Goal: Task Accomplishment & Management: Use online tool/utility

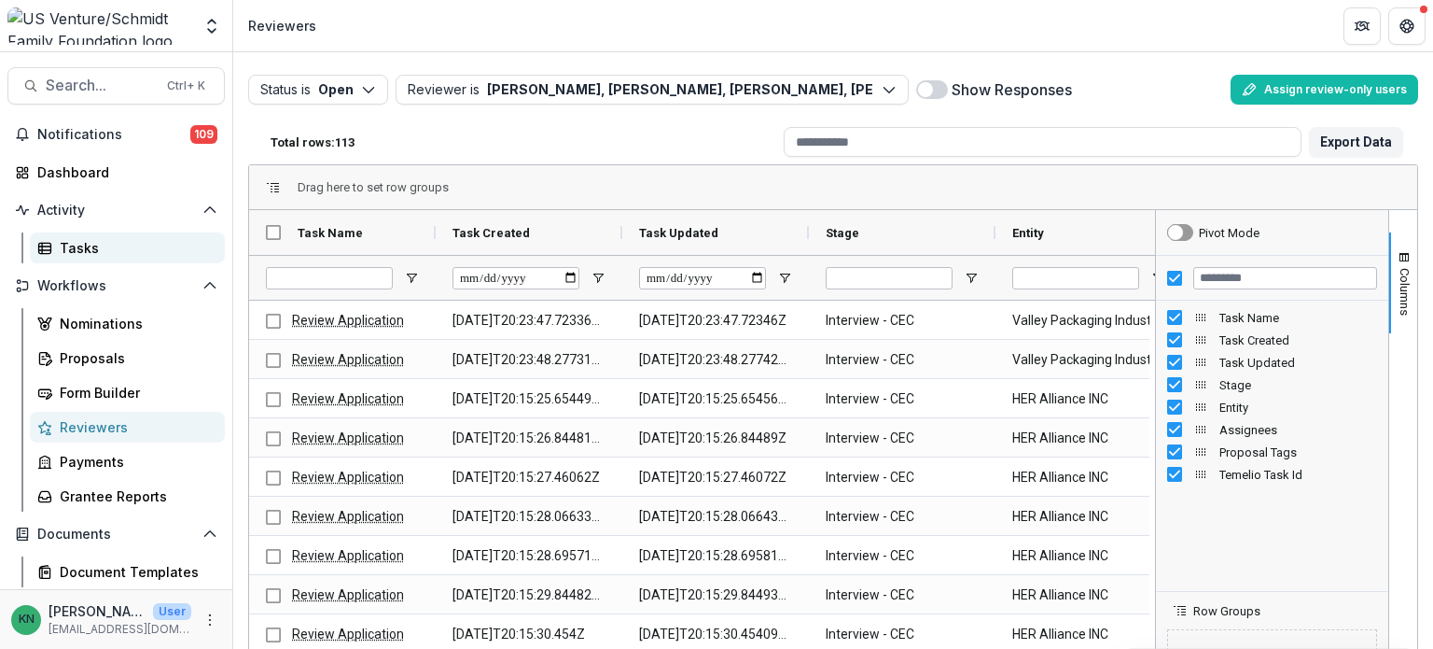
click at [86, 238] on div "Tasks" at bounding box center [135, 248] width 150 height 20
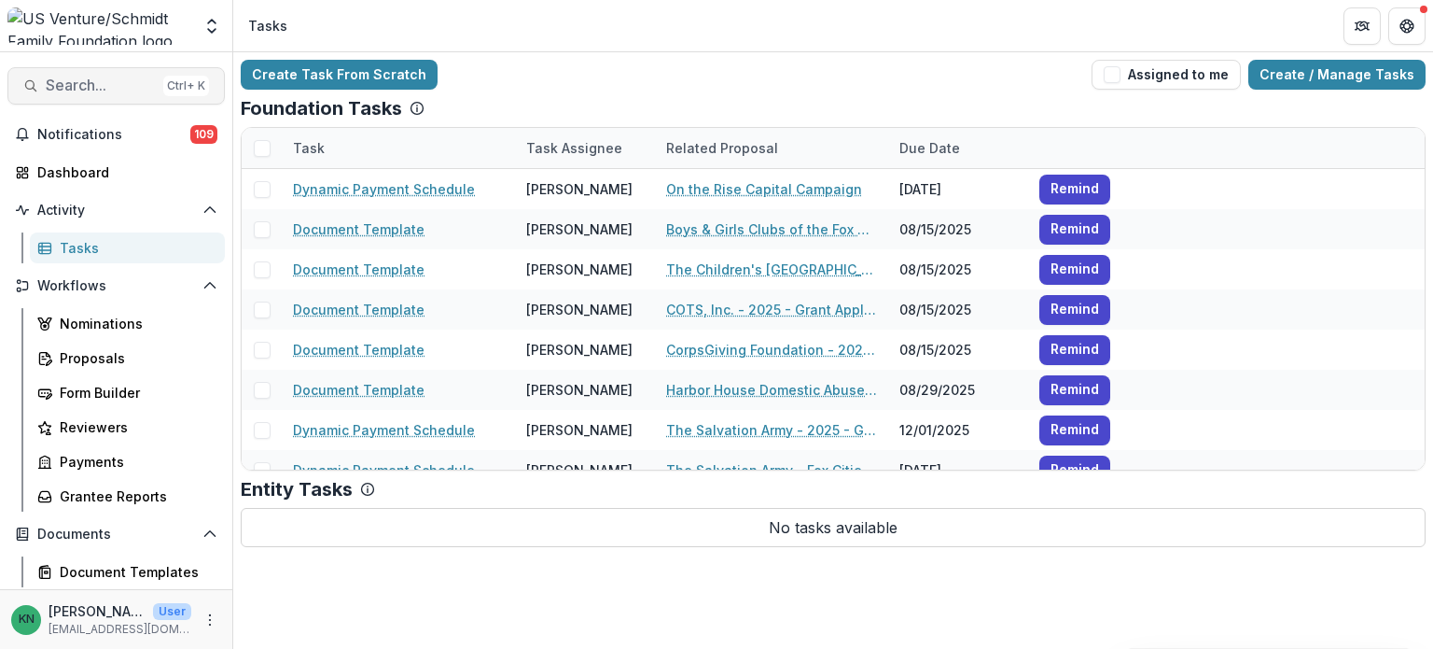
click at [41, 79] on button "Search... Ctrl + K" at bounding box center [115, 85] width 217 height 37
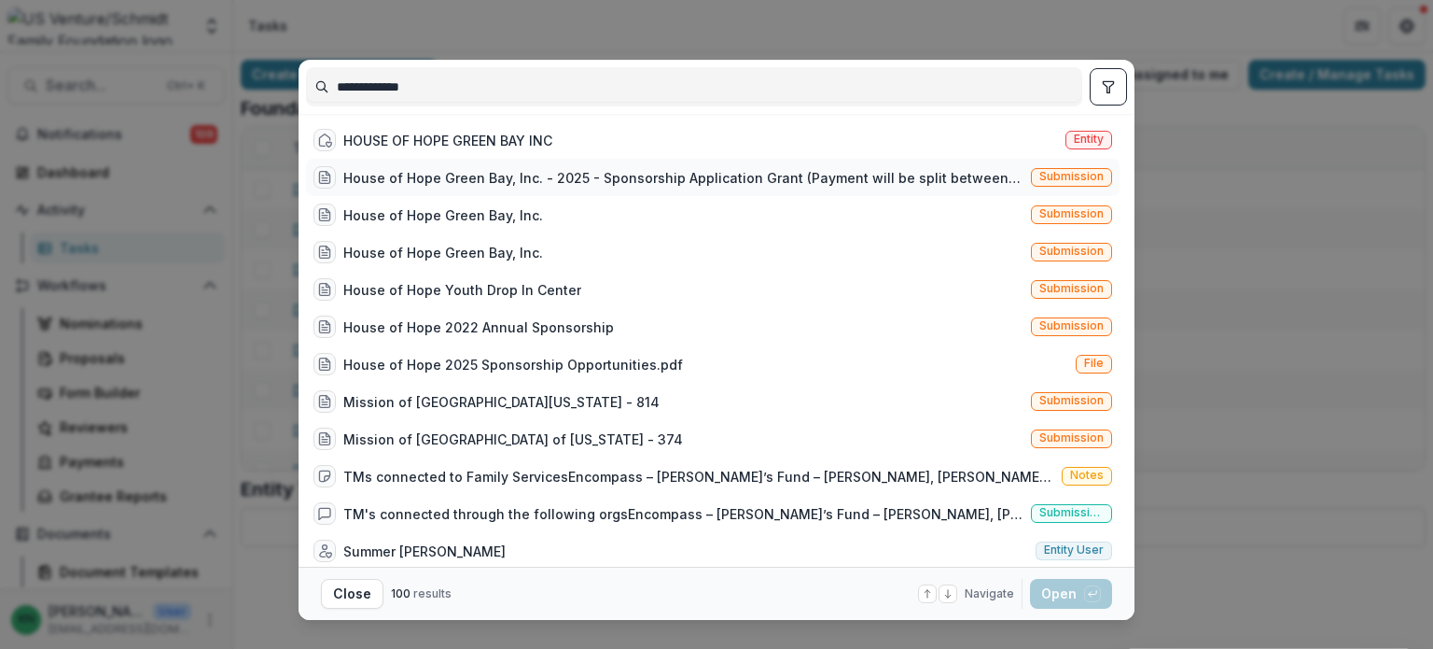
type input "**********"
click at [653, 174] on div "House of Hope Green Bay, Inc. - 2025 - Sponsorship Application Grant (Payment w…" at bounding box center [683, 178] width 680 height 20
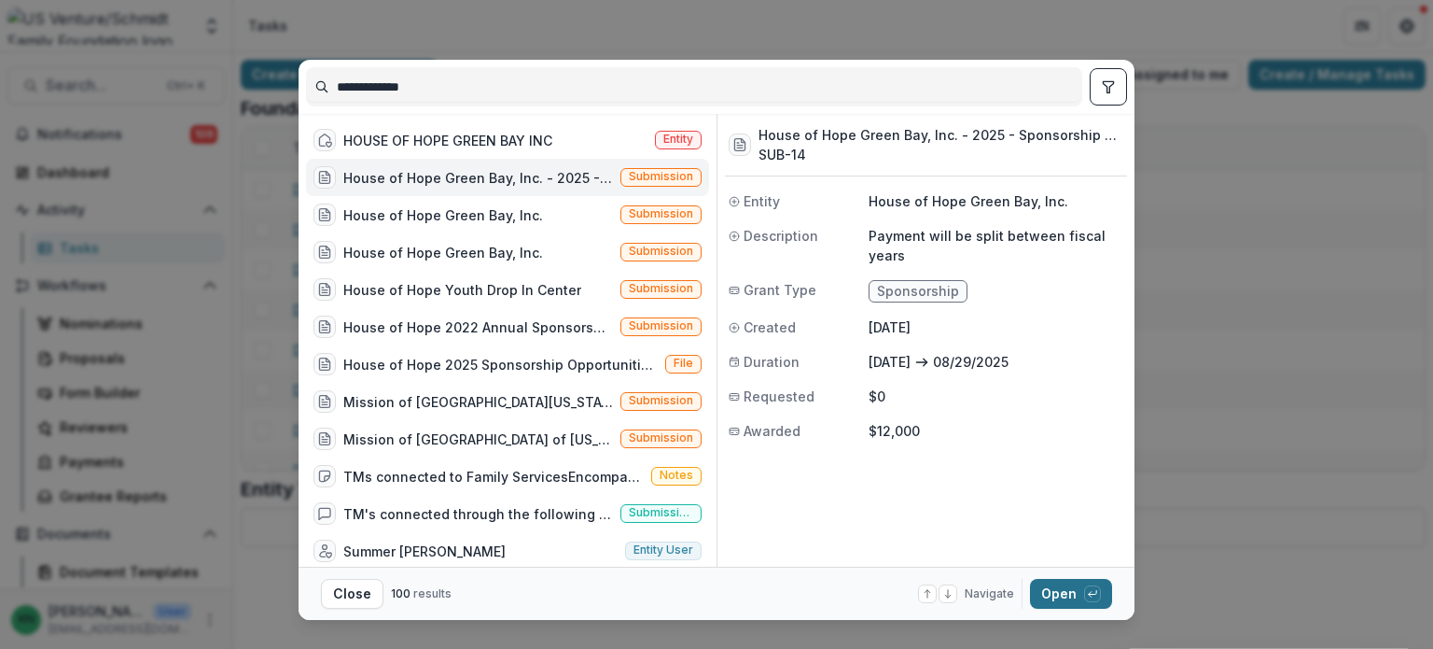
click at [1059, 589] on button "Open with enter key" at bounding box center [1071, 594] width 82 height 30
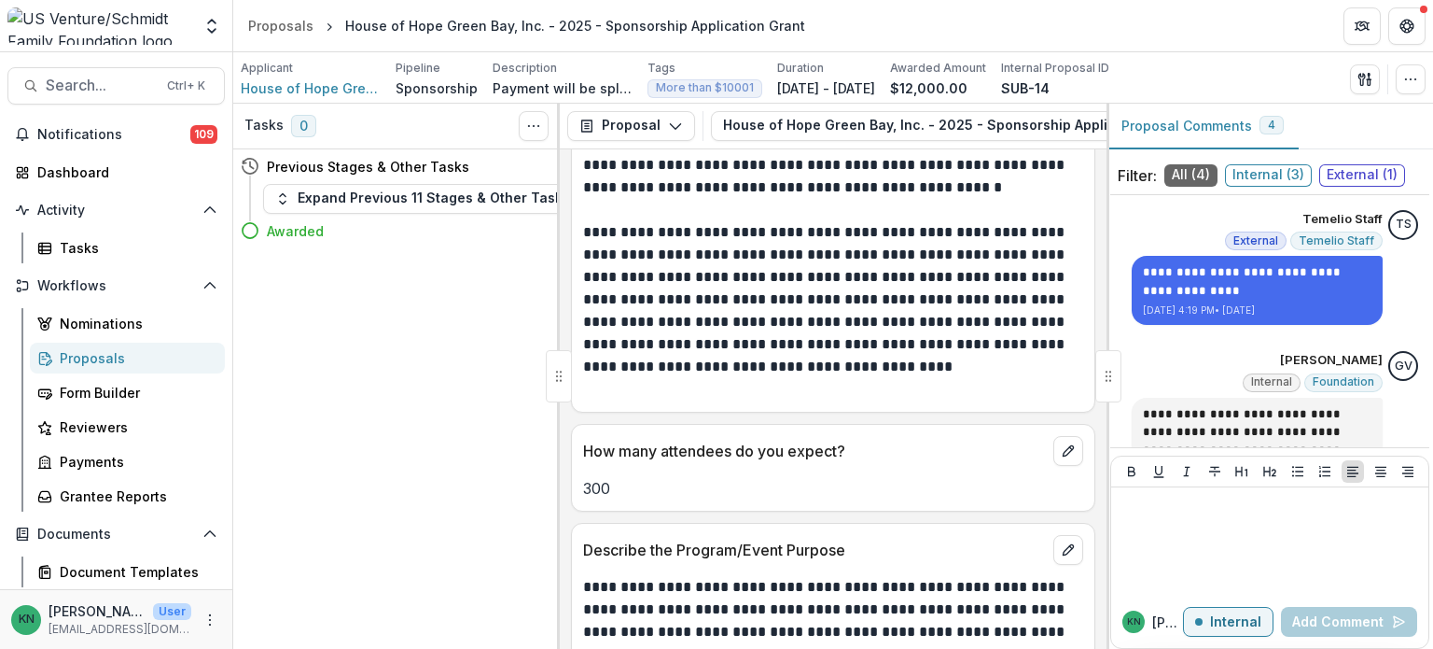
scroll to position [2986, 0]
